Goal: Check status: Check status

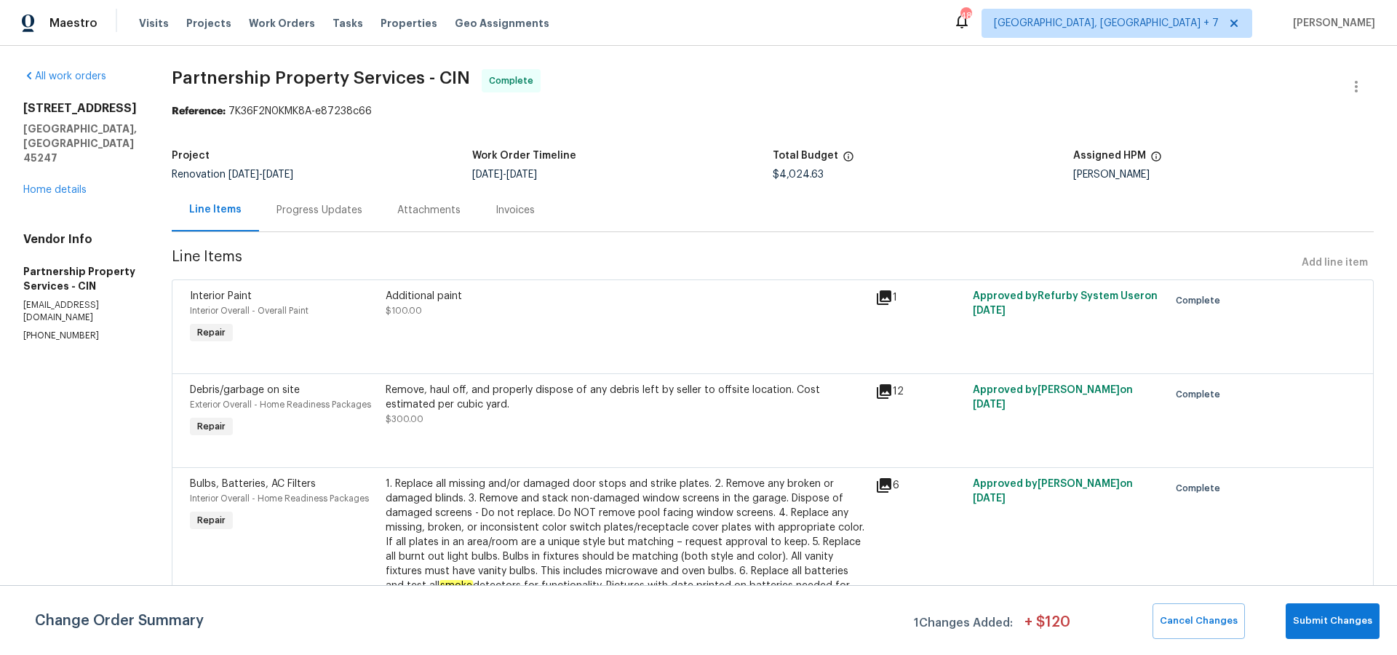
scroll to position [1639, 0]
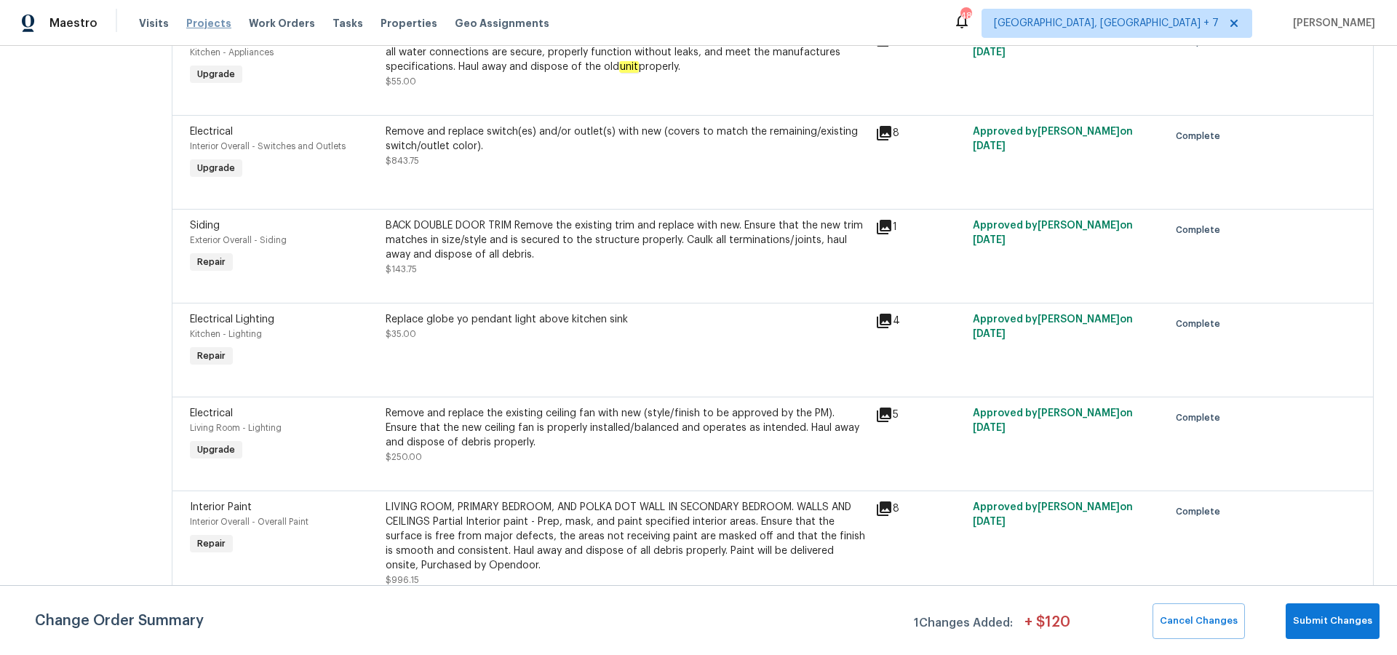
click at [198, 25] on span "Projects" at bounding box center [208, 23] width 45 height 15
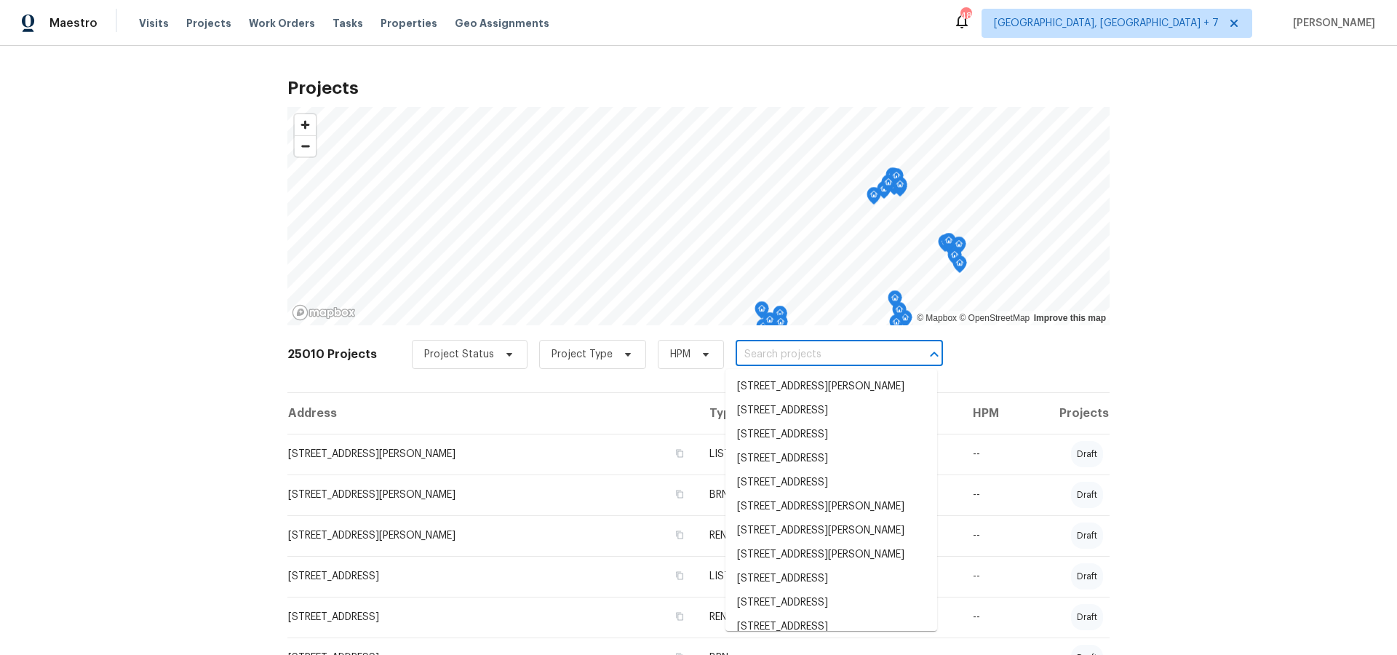
click at [792, 353] on input "text" at bounding box center [818, 354] width 167 height 23
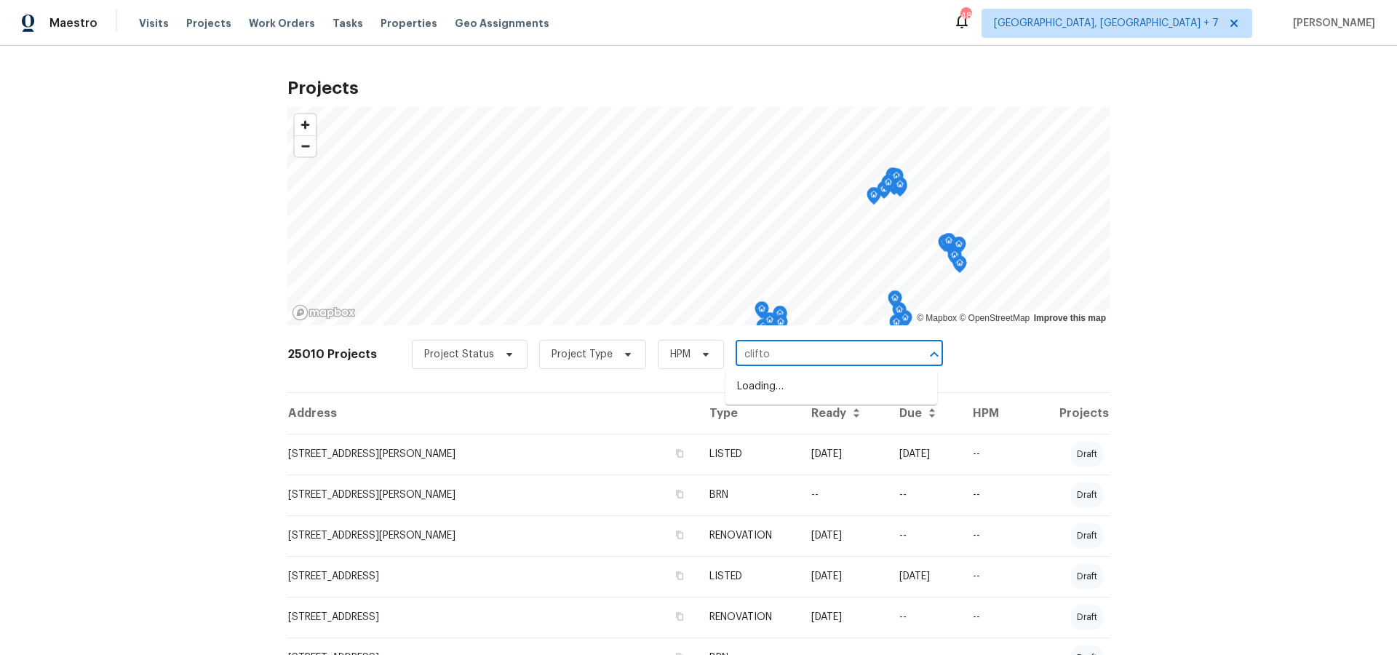
type input "[PERSON_NAME]"
click at [789, 410] on li "[STREET_ADDRESS][PERSON_NAME]" at bounding box center [831, 411] width 212 height 24
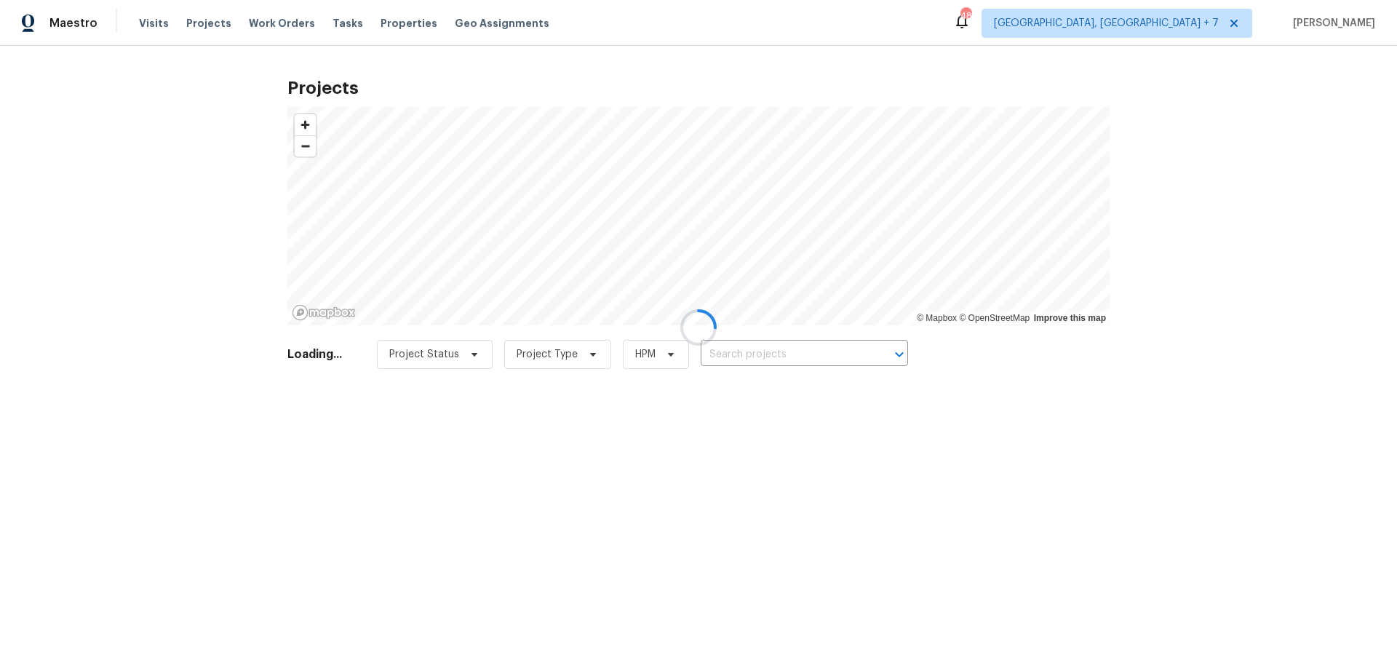
type input "[STREET_ADDRESS][PERSON_NAME]"
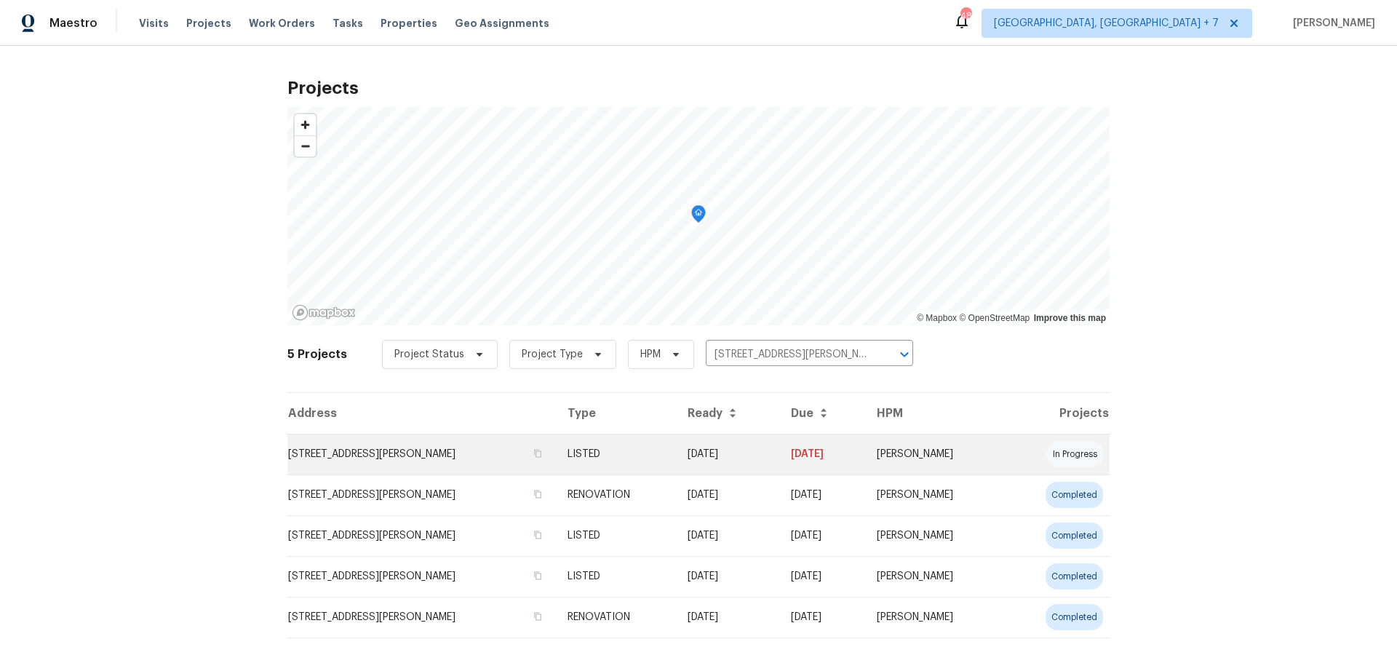
click at [383, 458] on td "[STREET_ADDRESS][PERSON_NAME]" at bounding box center [421, 454] width 268 height 41
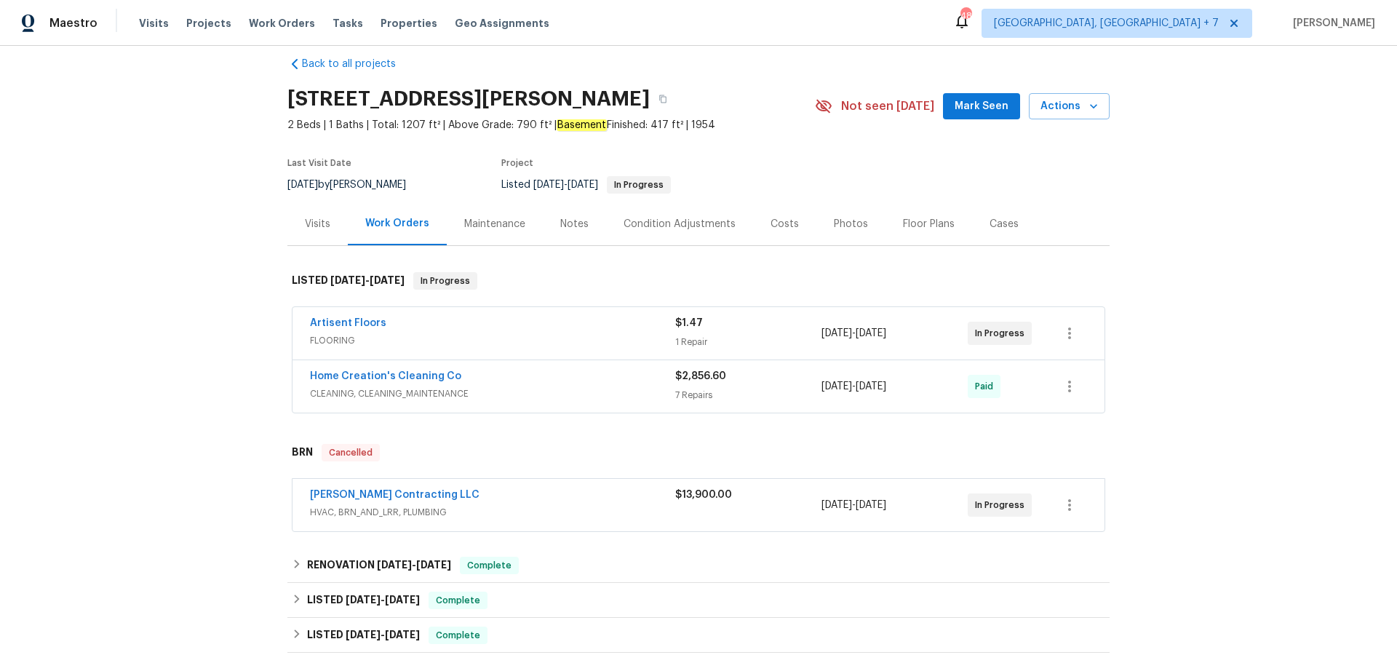
scroll to position [44, 0]
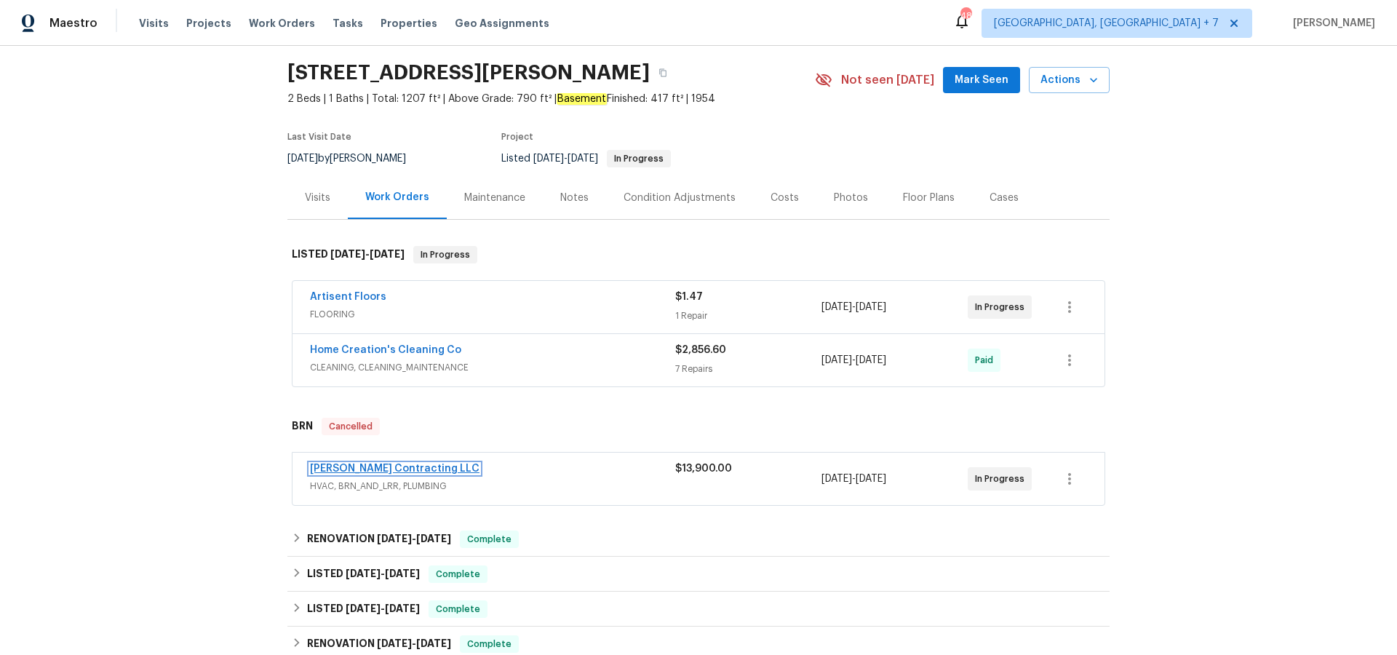
click at [359, 465] on link "[PERSON_NAME] Contracting LLC" at bounding box center [394, 468] width 169 height 10
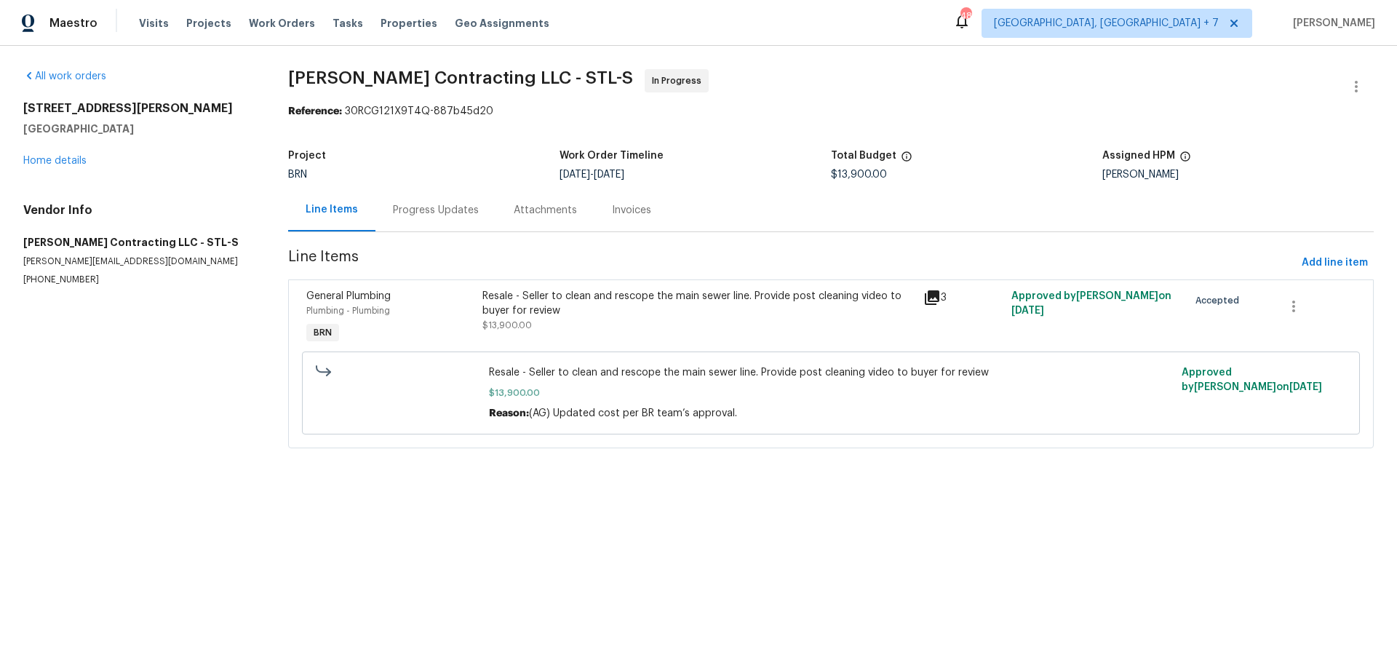
click at [930, 299] on icon at bounding box center [931, 297] width 17 height 17
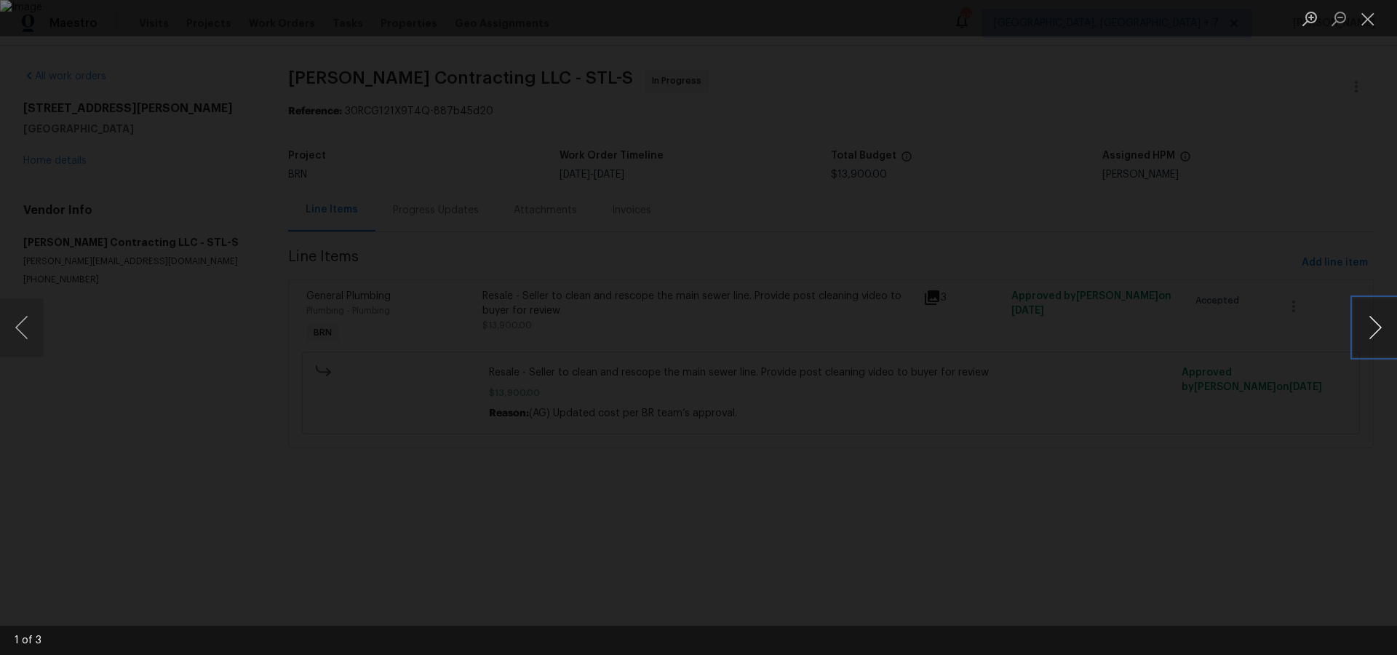
click at [1376, 335] on button "Next image" at bounding box center [1375, 327] width 44 height 58
click at [1368, 27] on button "Close lightbox" at bounding box center [1367, 18] width 29 height 25
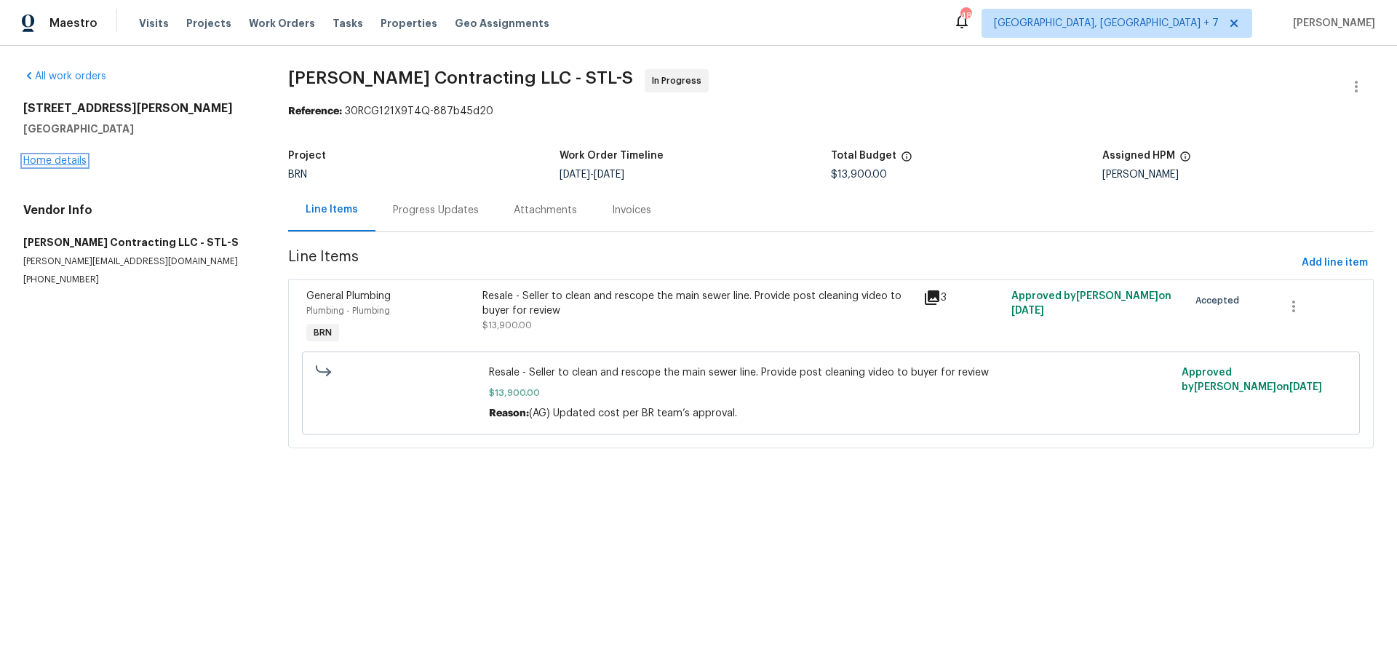
click at [76, 156] on link "Home details" at bounding box center [54, 161] width 63 height 10
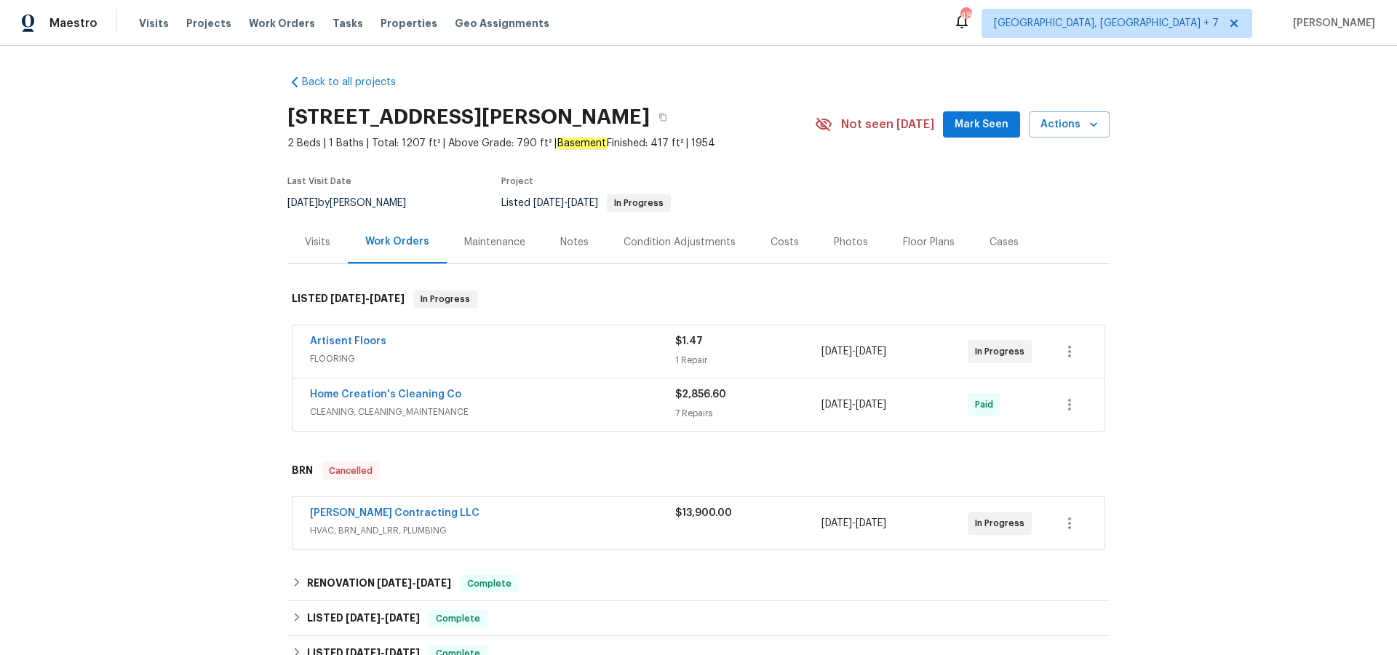
click at [310, 244] on div "Visits" at bounding box center [317, 242] width 25 height 15
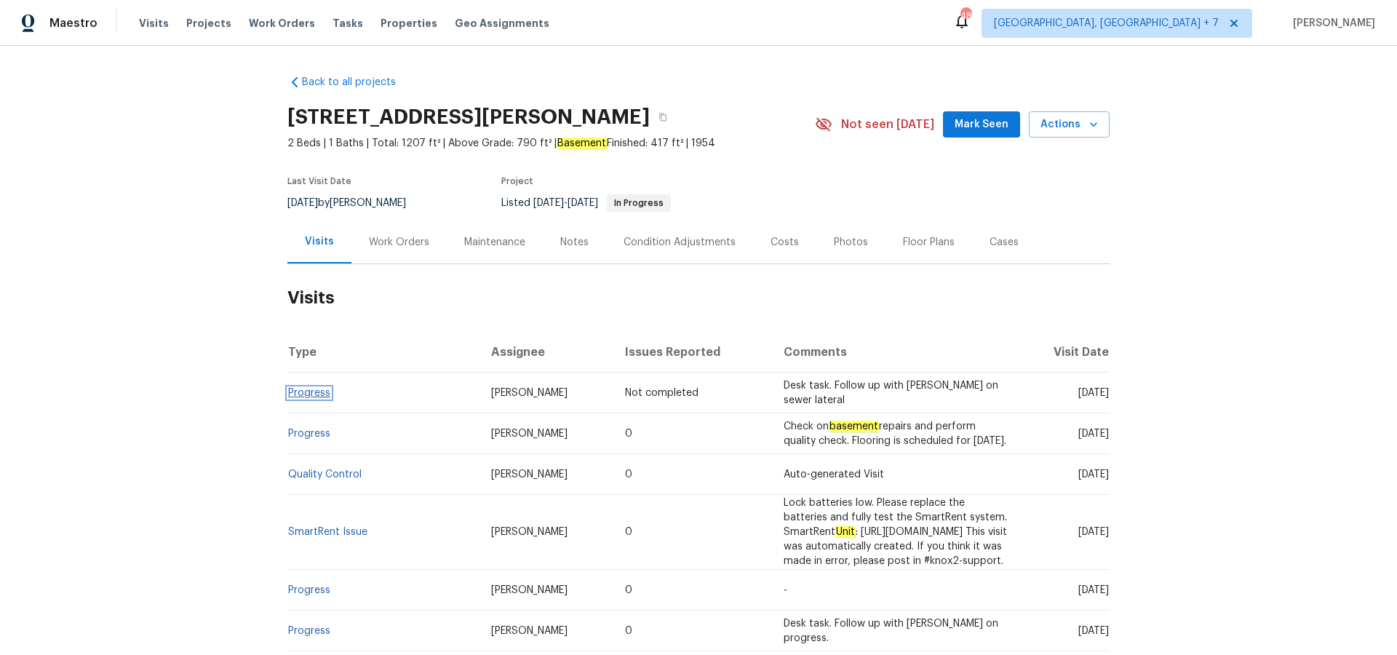
click at [304, 391] on link "Progress" at bounding box center [309, 393] width 42 height 10
